Goal: Transaction & Acquisition: Purchase product/service

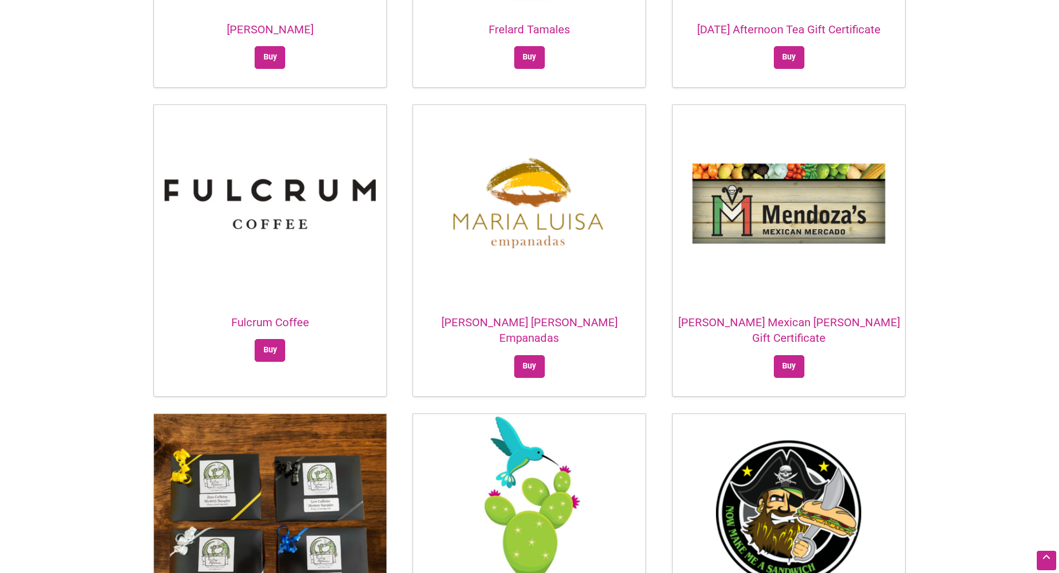
scroll to position [1250, 0]
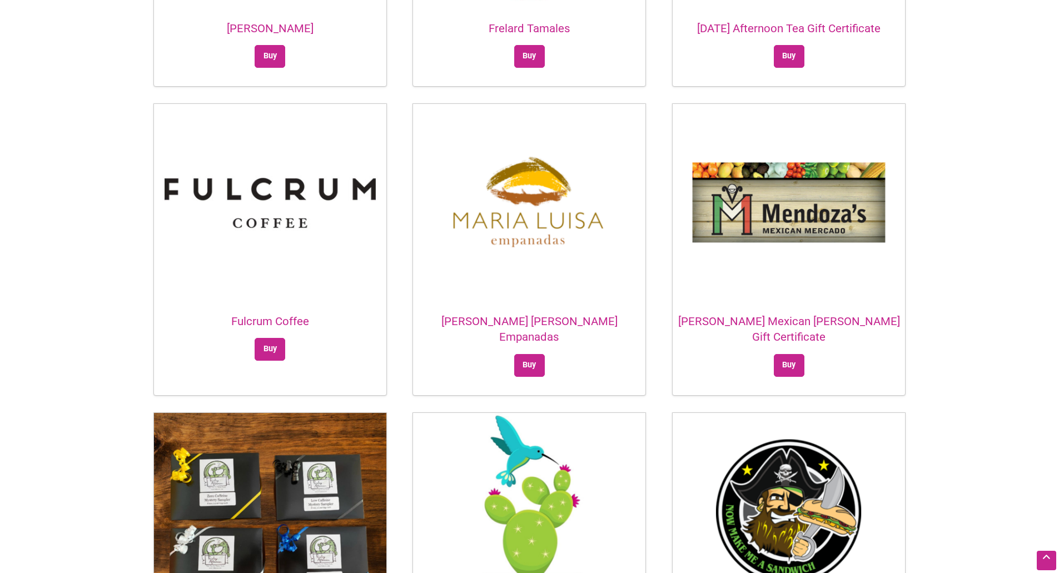
click at [547, 313] on h2 "[PERSON_NAME] [PERSON_NAME] Empanadas" at bounding box center [529, 329] width 232 height 32
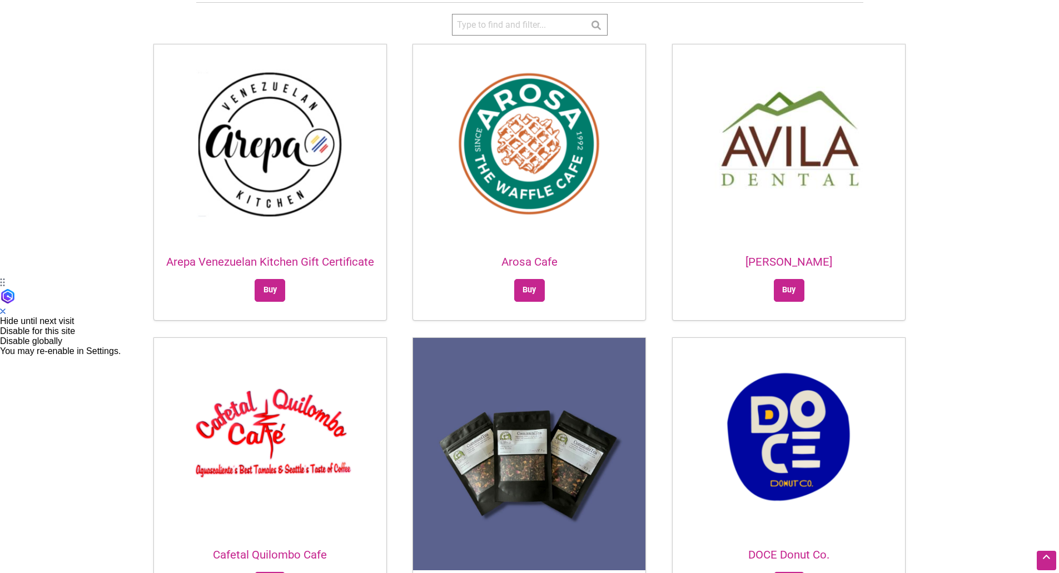
scroll to position [295, 0]
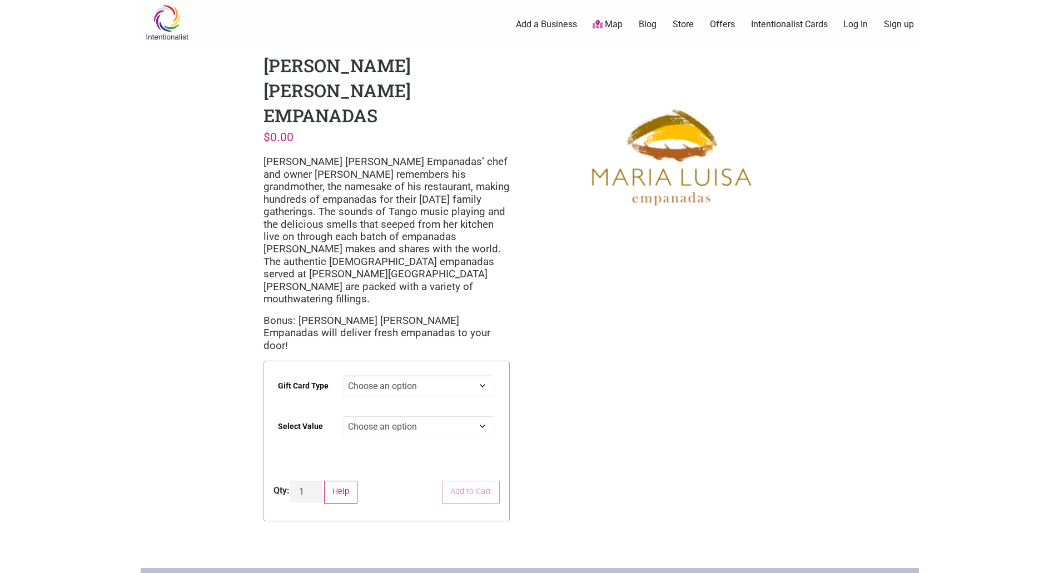
click at [479, 375] on select "Choose an option Digital" at bounding box center [418, 386] width 151 height 22
select select "Digital"
click at [343, 375] on select "Choose an option Digital" at bounding box center [418, 386] width 151 height 22
click at [457, 416] on select "Choose an option $25 $50 $100 $200 $500" at bounding box center [418, 427] width 151 height 22
click at [484, 416] on select "Choose an option $25 $50 $100 $200 $500" at bounding box center [418, 427] width 151 height 22
